Goal: Information Seeking & Learning: Learn about a topic

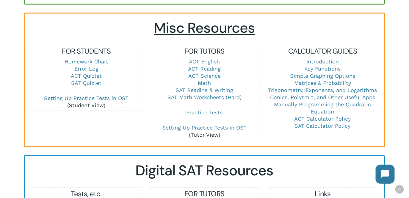
scroll to position [410, 0]
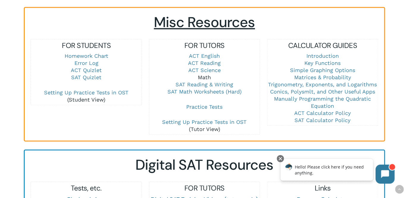
click at [205, 74] on link "Math" at bounding box center [204, 77] width 13 height 6
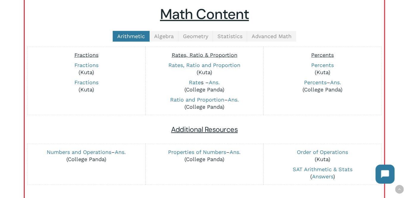
scroll to position [149, 0]
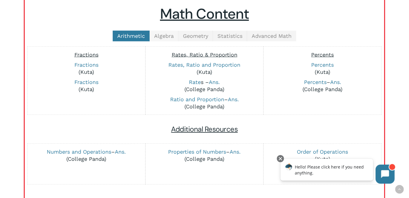
click at [163, 38] on link "Algebra" at bounding box center [164, 36] width 29 height 11
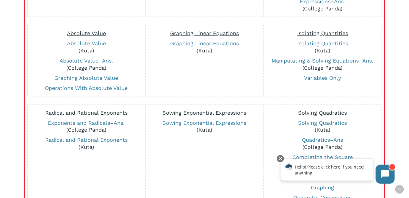
scroll to position [241, 0]
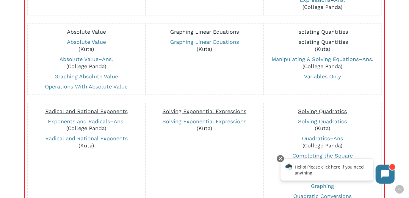
click at [315, 42] on link "Isolating Quantities" at bounding box center [322, 42] width 51 height 6
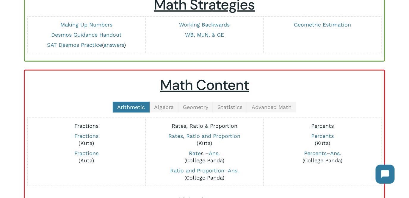
scroll to position [67, 0]
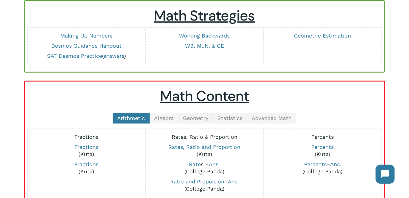
click at [166, 118] on span "Algebra" at bounding box center [164, 118] width 20 height 6
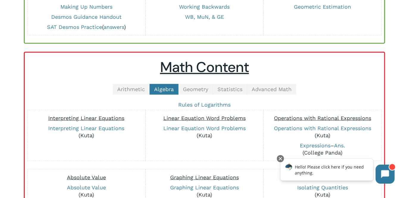
scroll to position [96, 0]
click at [317, 144] on link "Expressions" at bounding box center [315, 145] width 31 height 6
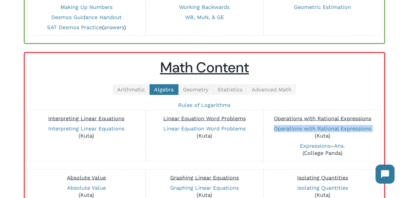
click at [262, 89] on span "Advanced Math" at bounding box center [272, 89] width 40 height 6
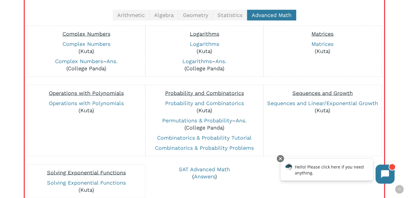
scroll to position [174, 0]
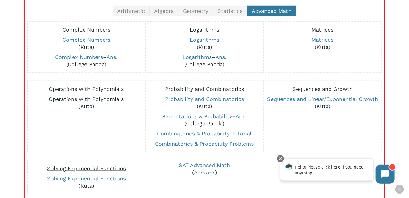
click at [112, 99] on link "Operations with Polynomials" at bounding box center [86, 99] width 75 height 6
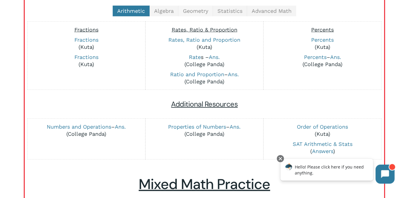
click at [203, 11] on span "Geometry" at bounding box center [195, 11] width 25 height 6
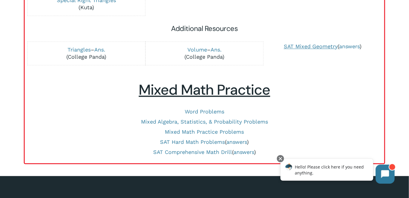
scroll to position [374, 0]
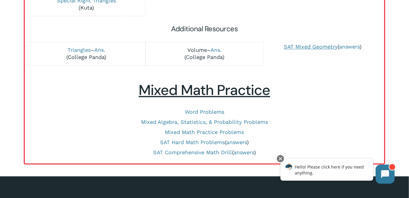
click at [203, 48] on link "Volume" at bounding box center [197, 50] width 20 height 6
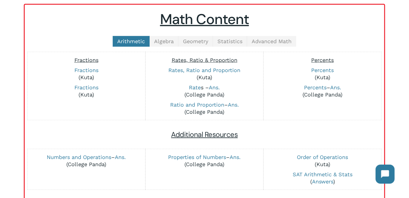
scroll to position [143, 0]
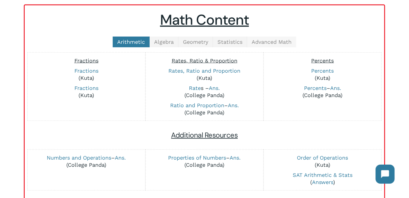
click at [276, 41] on span "Advanced Math" at bounding box center [272, 42] width 40 height 6
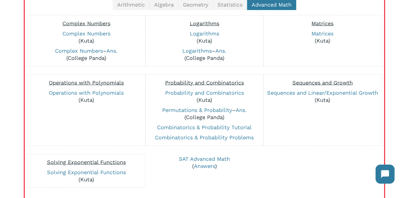
scroll to position [181, 0]
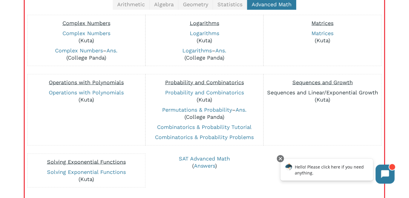
click at [304, 91] on link "Sequences and Linear/Exponential Growth" at bounding box center [322, 92] width 111 height 6
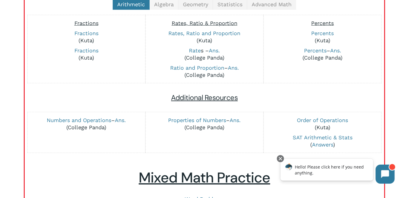
click at [169, 6] on span "Algebra" at bounding box center [164, 4] width 20 height 6
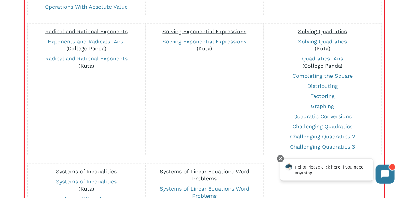
scroll to position [342, 0]
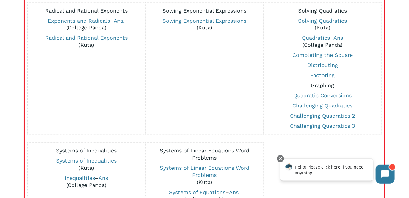
click at [325, 85] on link "Graphing" at bounding box center [322, 85] width 23 height 6
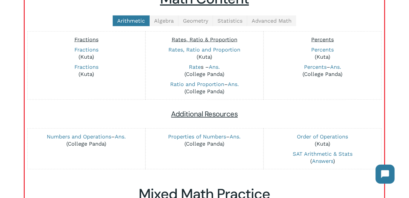
scroll to position [147, 0]
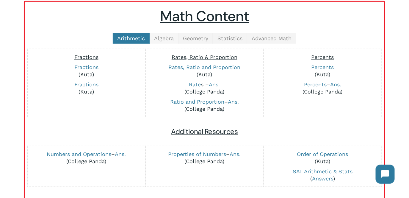
click at [170, 37] on span "Algebra" at bounding box center [164, 38] width 20 height 6
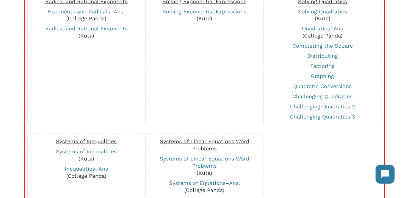
scroll to position [352, 0]
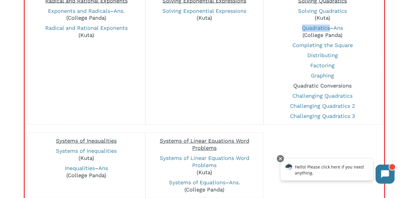
click at [319, 85] on link "Quadratic Conversions" at bounding box center [322, 86] width 58 height 6
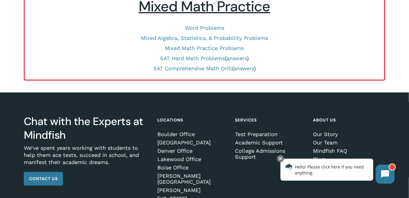
click at [384, 140] on div "Chat with the Experts at Mindfish We’ve spent years working with students to he…" at bounding box center [204, 161] width 361 height 139
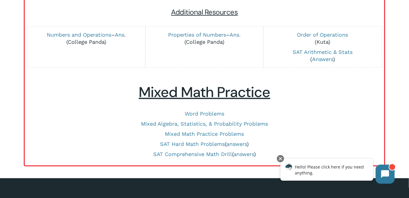
scroll to position [266, 0]
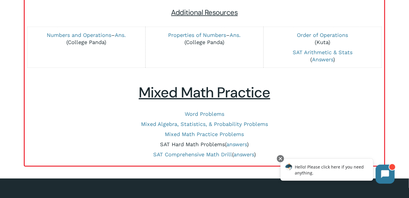
click at [194, 143] on link "SAT Hard Math Problems" at bounding box center [192, 144] width 65 height 6
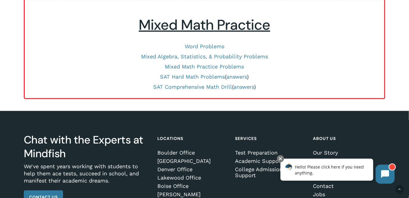
scroll to position [334, 0]
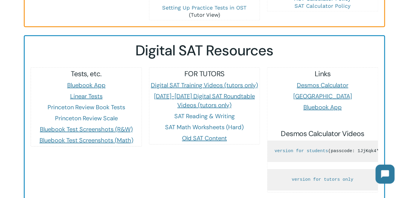
scroll to position [526, 0]
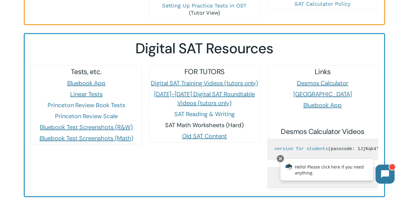
click at [196, 121] on link "SAT Math Worksheets (Hard)" at bounding box center [204, 125] width 78 height 8
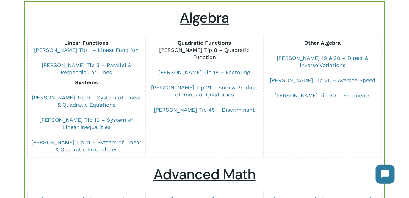
click at [233, 50] on link "[PERSON_NAME] Tip 8 – Quadratic Function" at bounding box center [204, 53] width 90 height 13
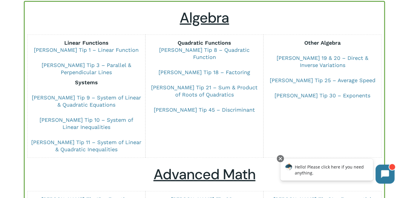
click at [201, 135] on div "Quadratic Functions Dr Chung Tip 8 – Quadratic Function Dr Chung Tip 18 – Facto…" at bounding box center [204, 96] width 110 height 117
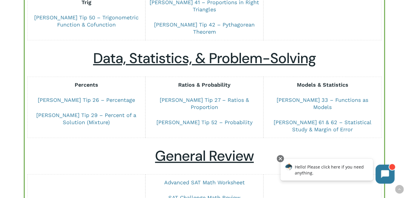
scroll to position [422, 0]
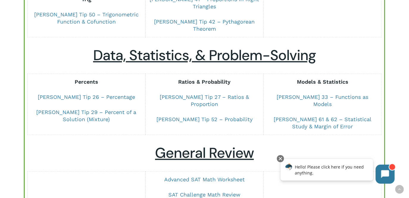
click at [117, 174] on div at bounding box center [86, 186] width 110 height 25
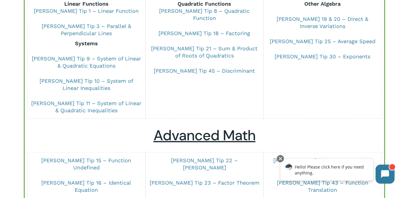
scroll to position [102, 0]
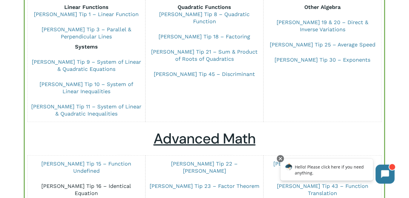
click at [114, 183] on link "[PERSON_NAME] Tip 16 – Identical Equation" at bounding box center [86, 189] width 90 height 13
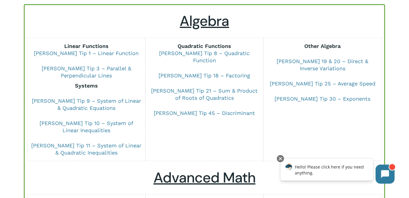
scroll to position [62, 0]
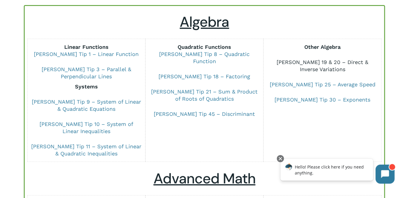
click at [355, 60] on link "[PERSON_NAME] 19 & 20 – Direct & Inverse Variations" at bounding box center [323, 65] width 92 height 13
